Goal: Task Accomplishment & Management: Complete application form

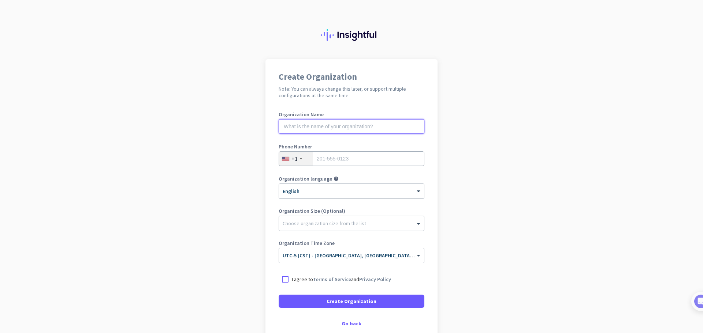
click at [386, 130] on input "text" at bounding box center [351, 126] width 146 height 15
click at [302, 121] on input "text" at bounding box center [351, 126] width 146 height 15
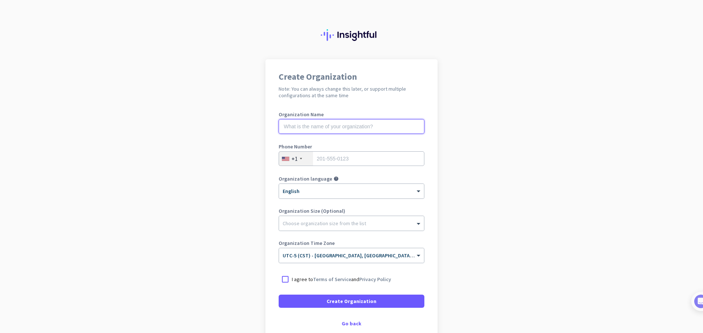
click at [302, 121] on input "text" at bounding box center [351, 126] width 146 height 15
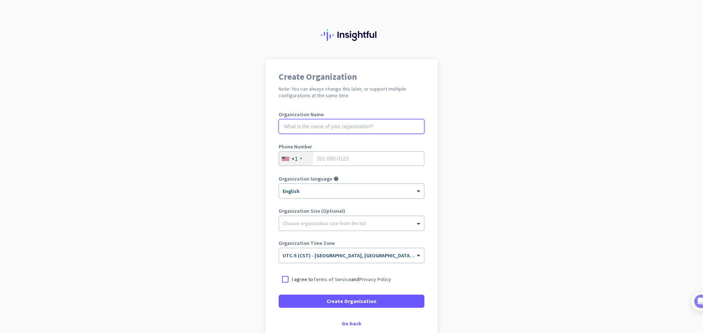
click at [302, 121] on input "text" at bounding box center [351, 126] width 146 height 15
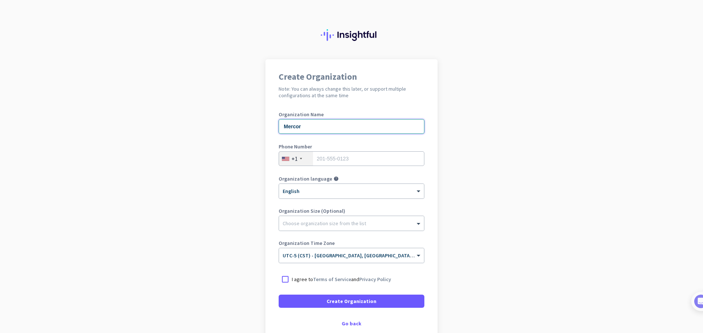
type input "Mercor"
click at [346, 159] on input "tel" at bounding box center [351, 158] width 146 height 15
type input "7853416903"
click at [289, 283] on div at bounding box center [284, 279] width 13 height 13
click at [344, 320] on div "Create Organization Note: You can always change this later, or support multiple…" at bounding box center [351, 199] width 172 height 280
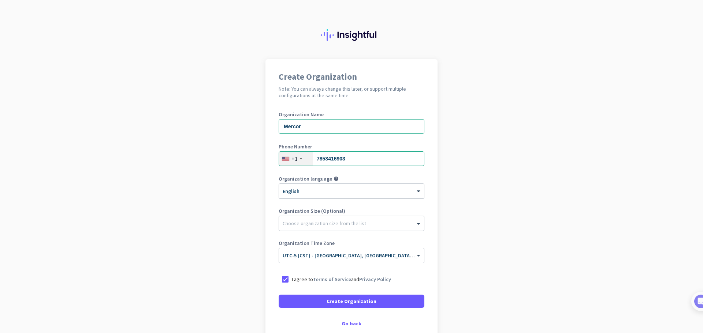
click at [345, 321] on div "Go back" at bounding box center [351, 323] width 146 height 5
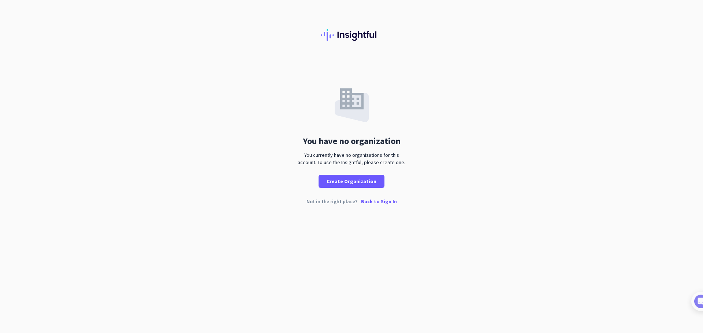
click at [381, 199] on p "Back to Sign In" at bounding box center [379, 201] width 36 height 5
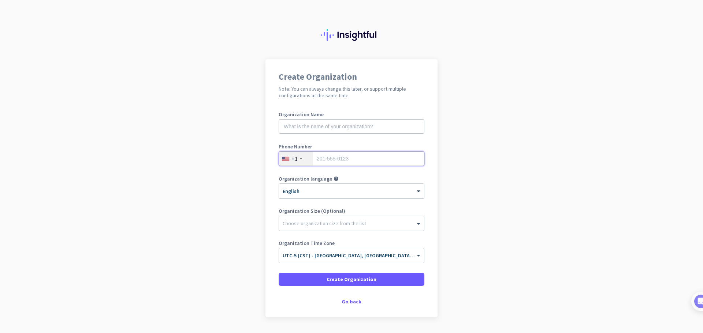
click at [359, 161] on input "tel" at bounding box center [351, 158] width 146 height 15
type input "7853416903"
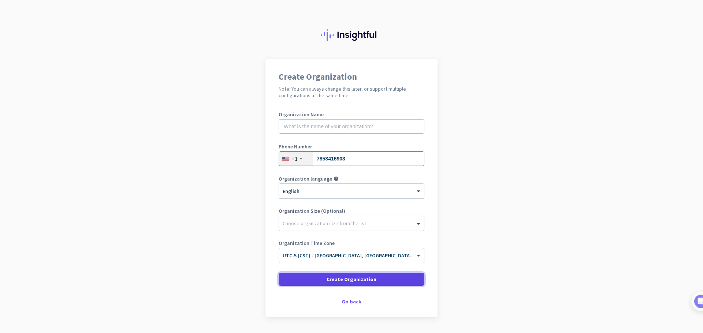
click at [344, 281] on span "Create Organization" at bounding box center [351, 279] width 50 height 7
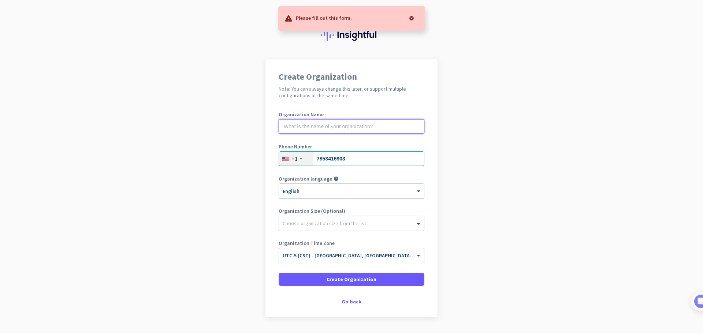
click at [364, 130] on input "text" at bounding box center [351, 126] width 146 height 15
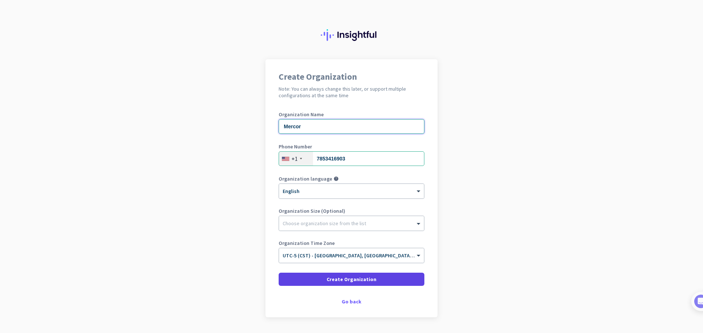
type input "Mercor"
click at [343, 281] on span "Create Organization" at bounding box center [351, 279] width 50 height 7
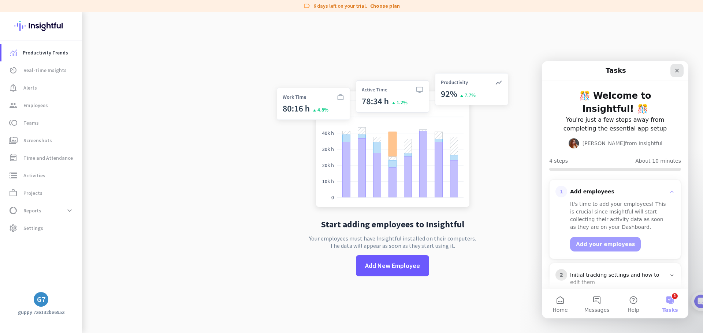
click at [675, 71] on icon "Close" at bounding box center [677, 71] width 6 height 6
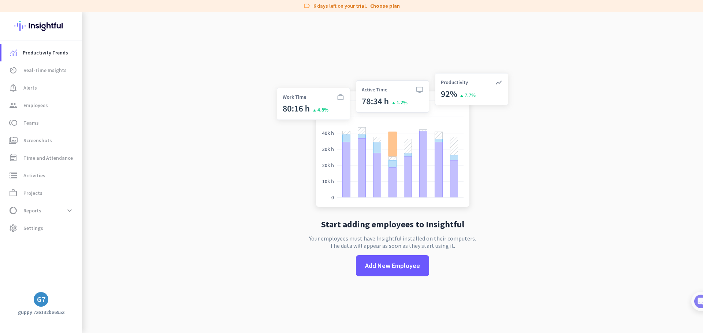
click at [46, 314] on h3 "guppy 73e132be6953" at bounding box center [41, 312] width 82 height 7
click at [30, 227] on span "Settings" at bounding box center [33, 228] width 20 height 9
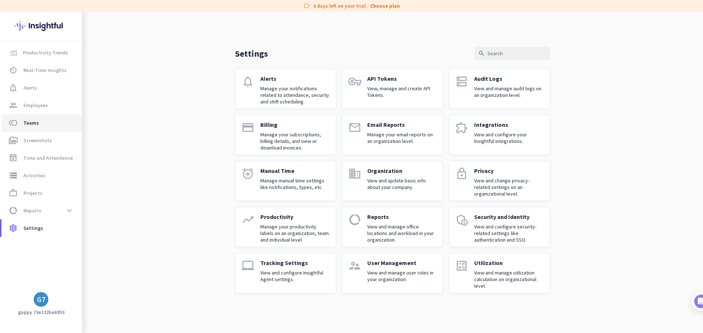
click at [29, 122] on span "Teams" at bounding box center [30, 123] width 15 height 9
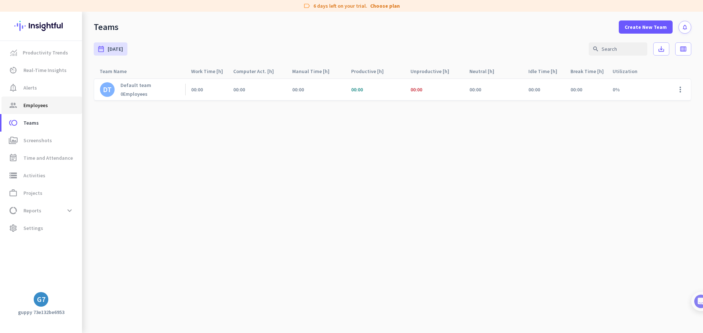
click at [33, 109] on span "Employees" at bounding box center [35, 105] width 25 height 9
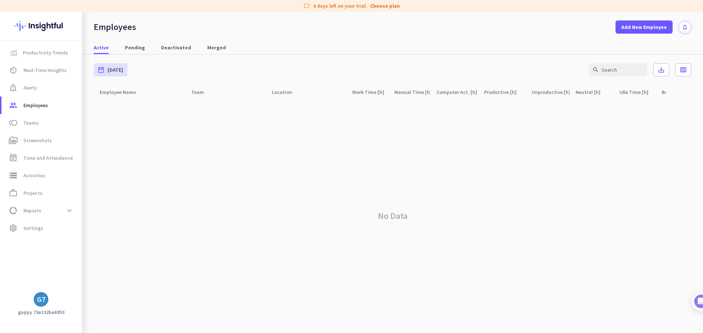
click at [46, 22] on img at bounding box center [40, 26] width 53 height 29
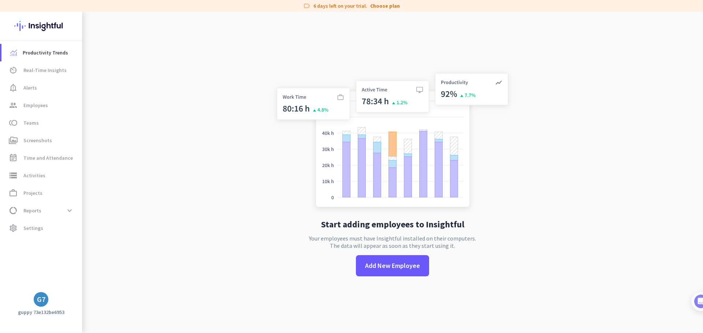
click at [34, 302] on div "G7" at bounding box center [41, 299] width 15 height 15
click at [60, 291] on span "Sign out" at bounding box center [80, 285] width 56 height 13
